Goal: Task Accomplishment & Management: Manage account settings

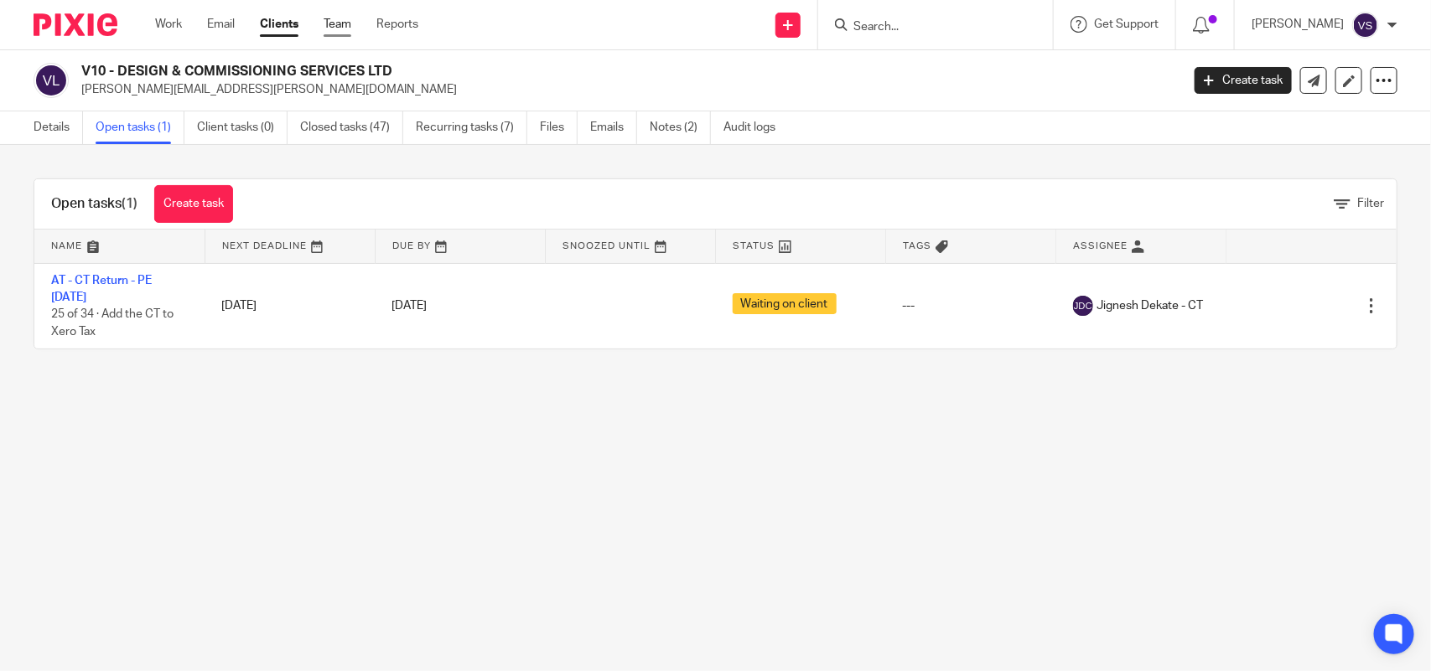
click at [344, 22] on link "Team" at bounding box center [338, 24] width 28 height 17
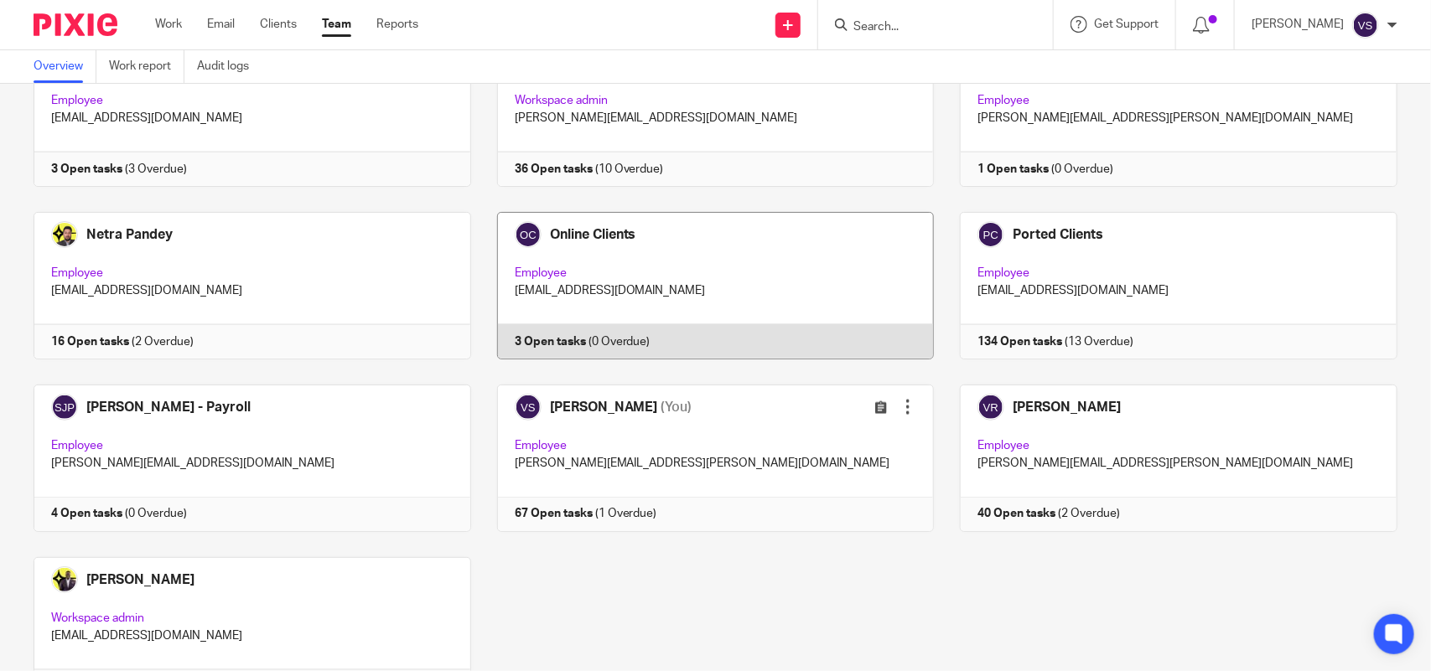
scroll to position [1102, 0]
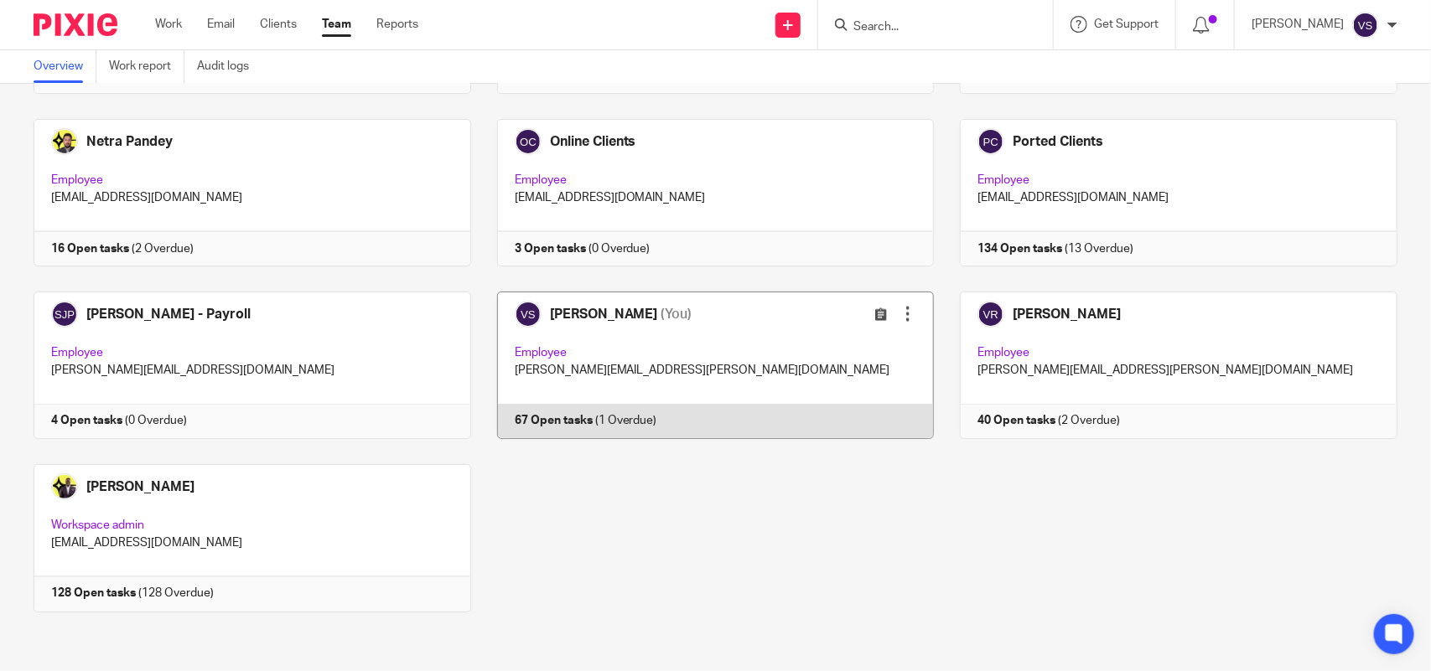
click at [751, 362] on link at bounding box center [703, 366] width 464 height 148
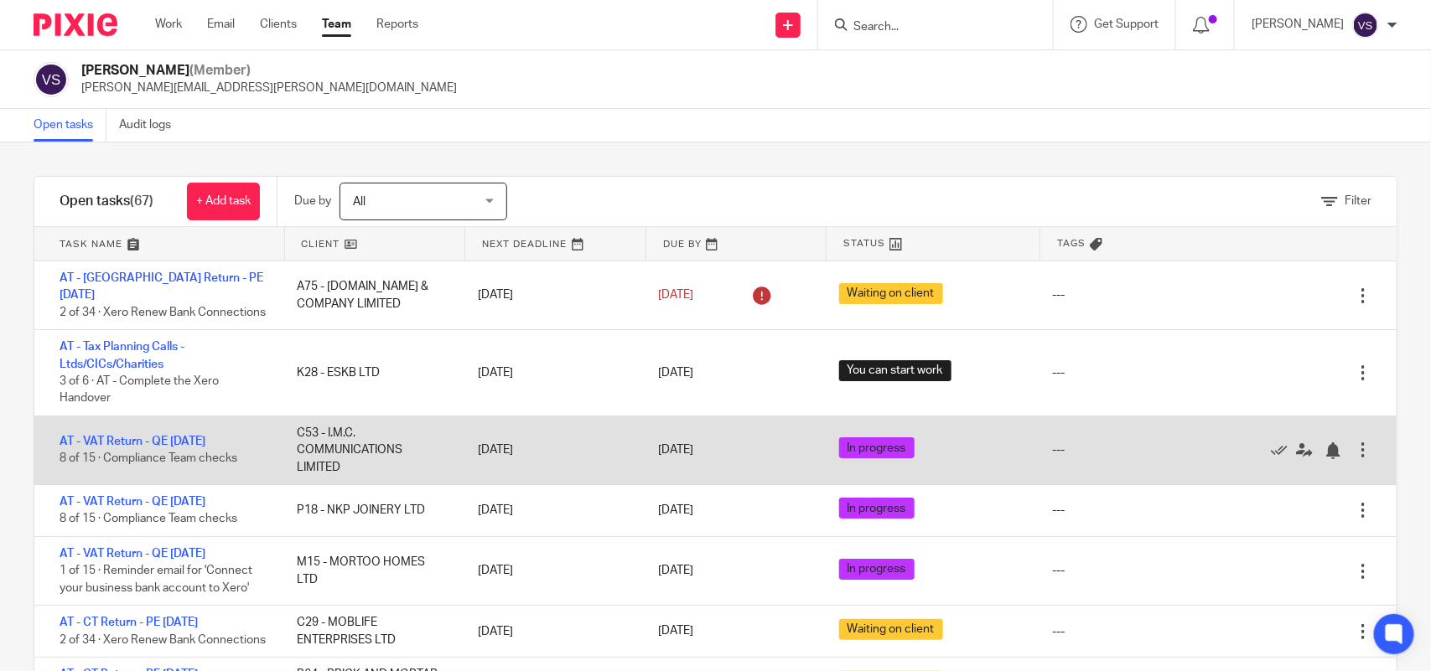
scroll to position [210, 0]
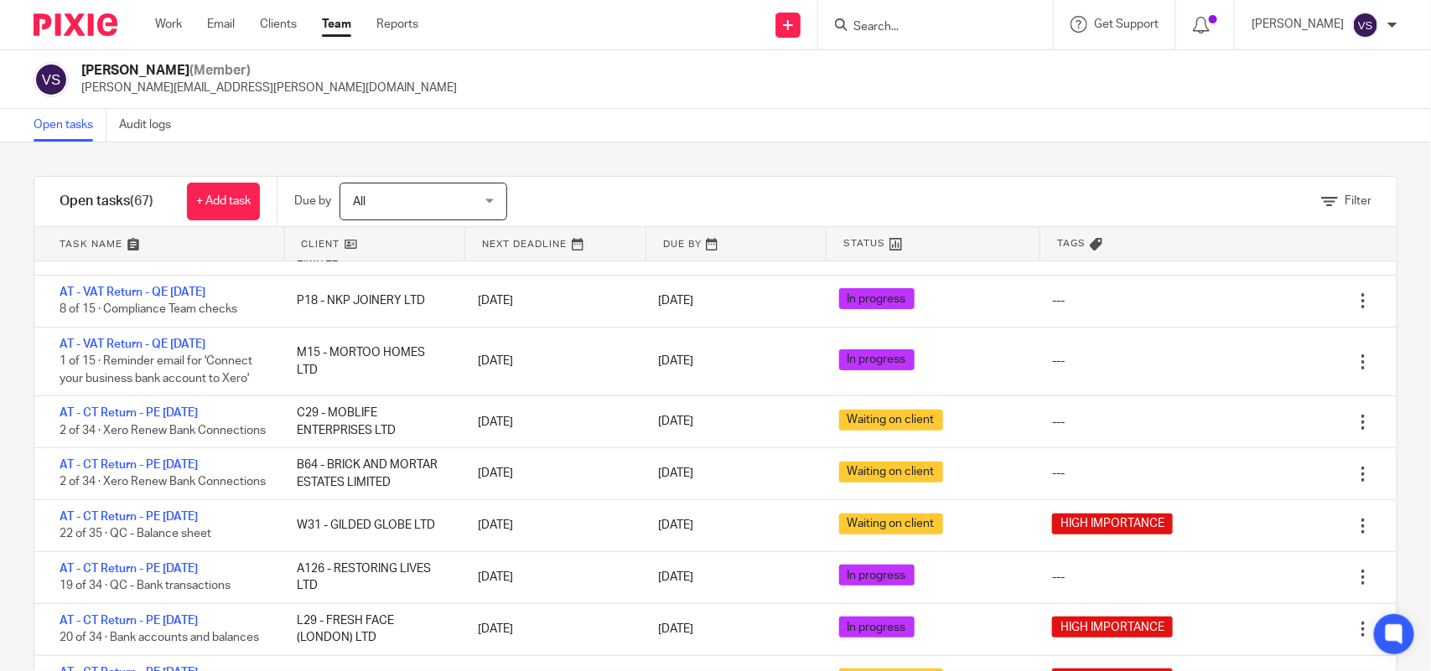
click at [907, 28] on input "Search" at bounding box center [927, 27] width 151 height 15
paste input "ATENBI LTD"
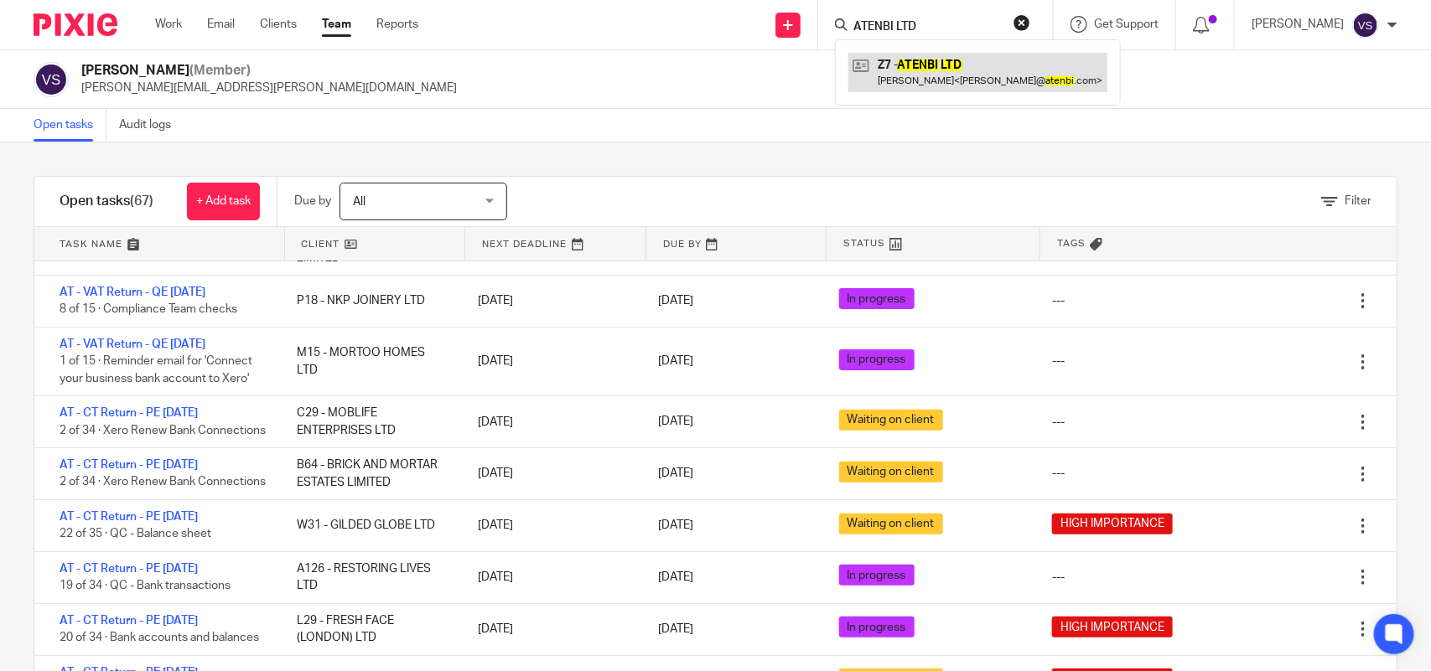
type input "ATENBI LTD"
click at [995, 73] on link at bounding box center [977, 72] width 259 height 39
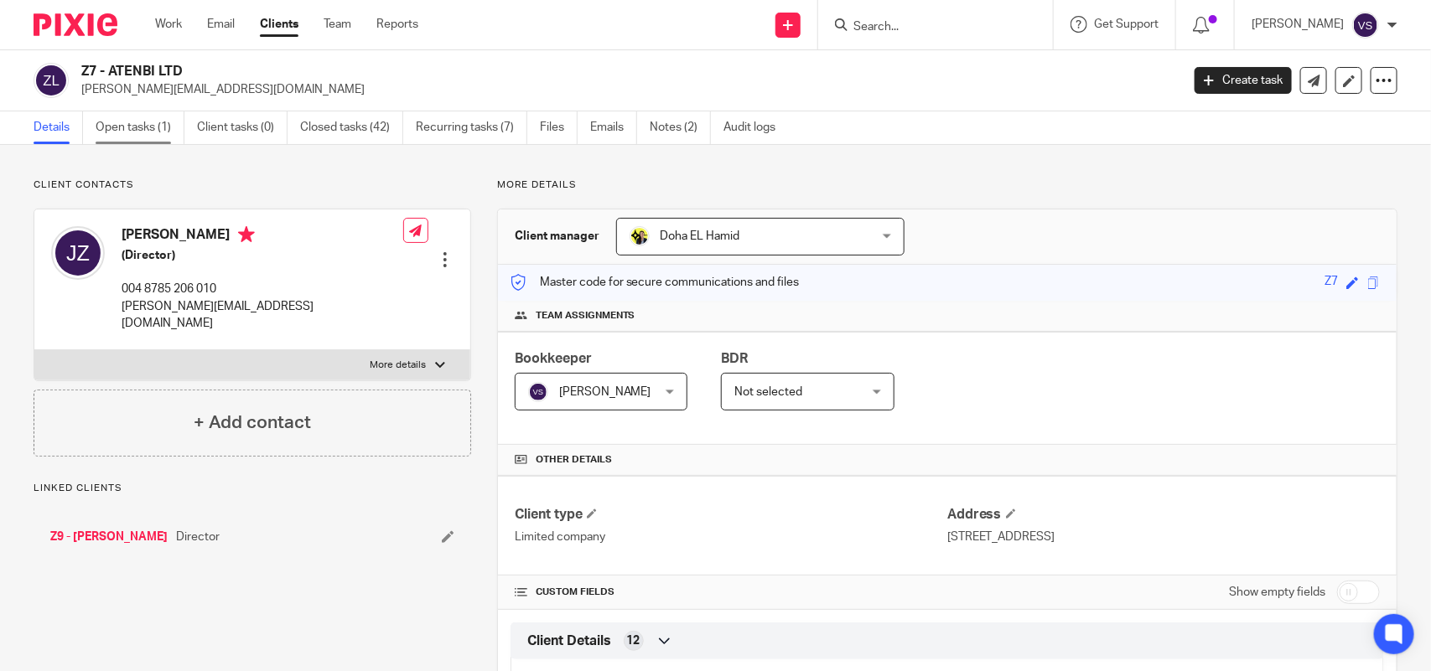
click at [158, 117] on link "Open tasks (1)" at bounding box center [140, 127] width 89 height 33
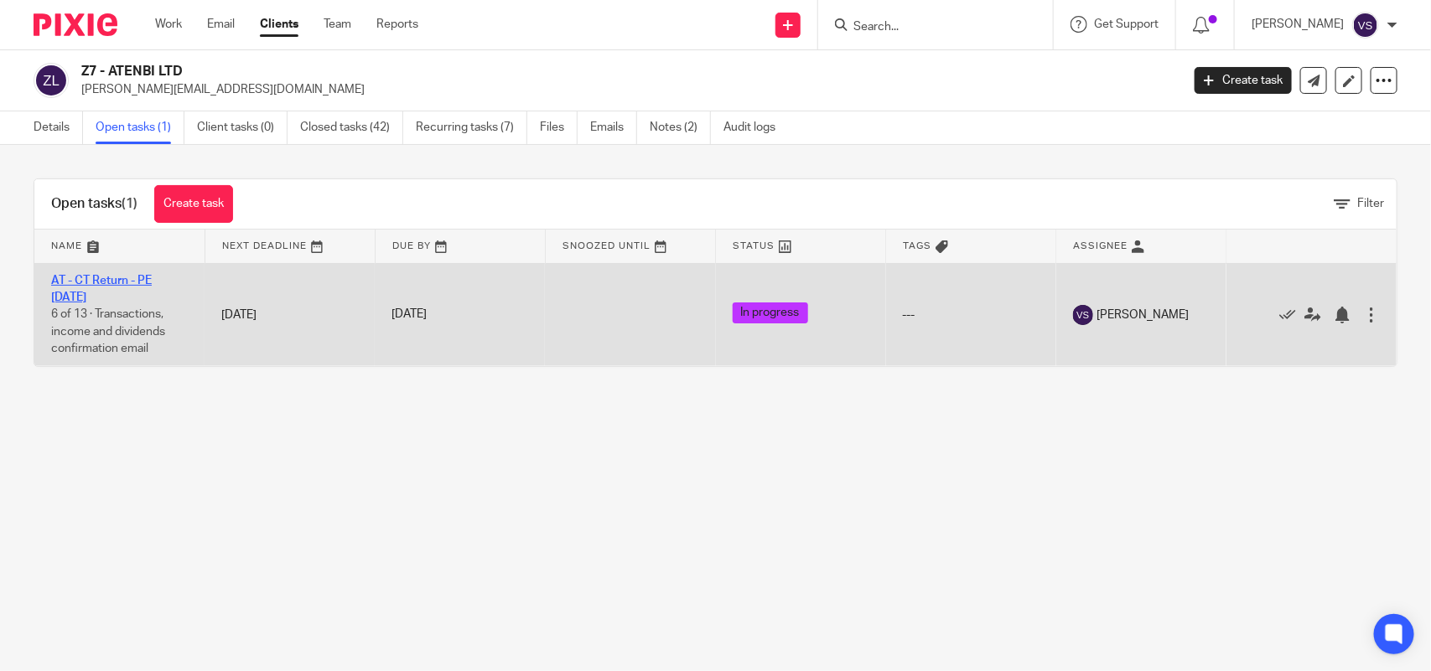
click at [141, 277] on link "AT - CT Return - PE [DATE]" at bounding box center [101, 289] width 101 height 29
